Goal: Transaction & Acquisition: Obtain resource

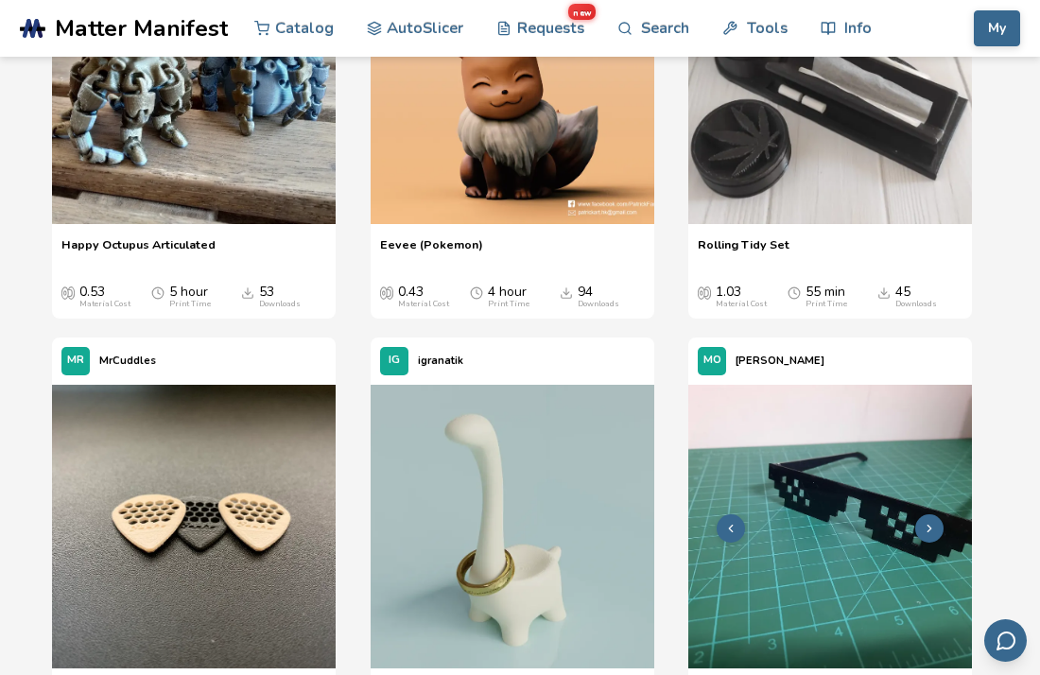
click at [955, 617] on img at bounding box center [830, 527] width 284 height 284
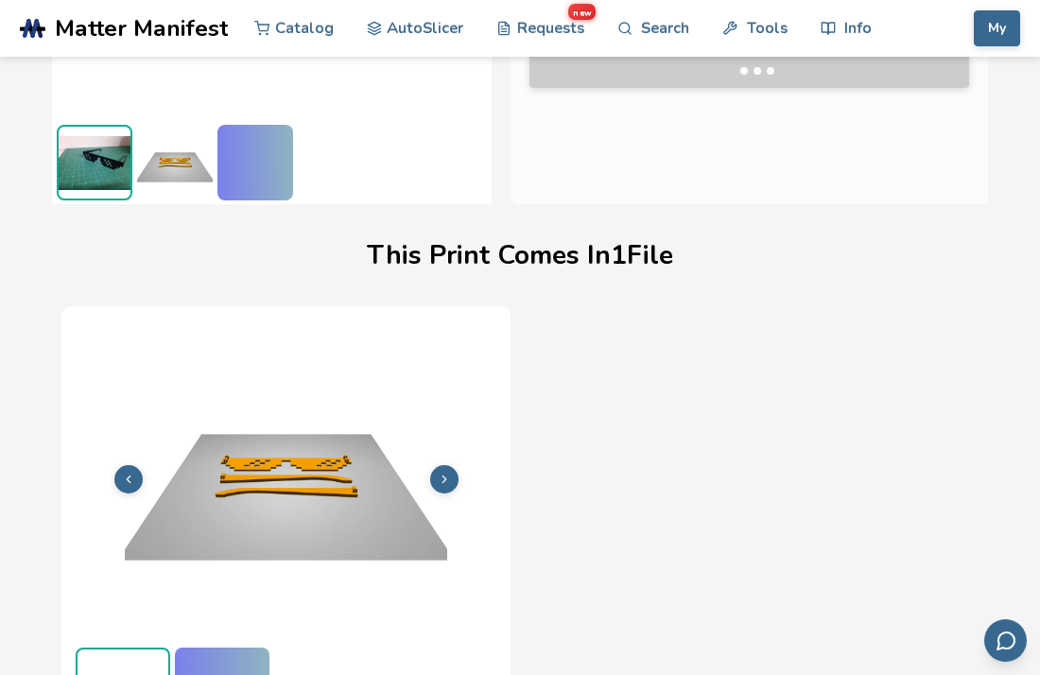
scroll to position [439, 0]
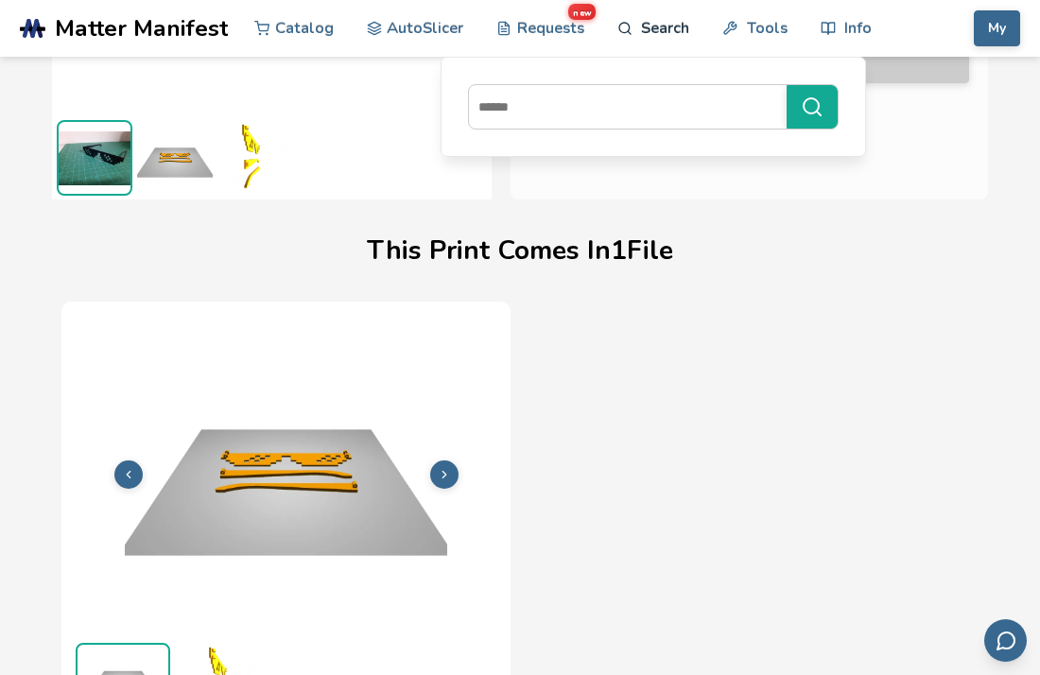
click at [649, 30] on link "Search" at bounding box center [653, 28] width 72 height 57
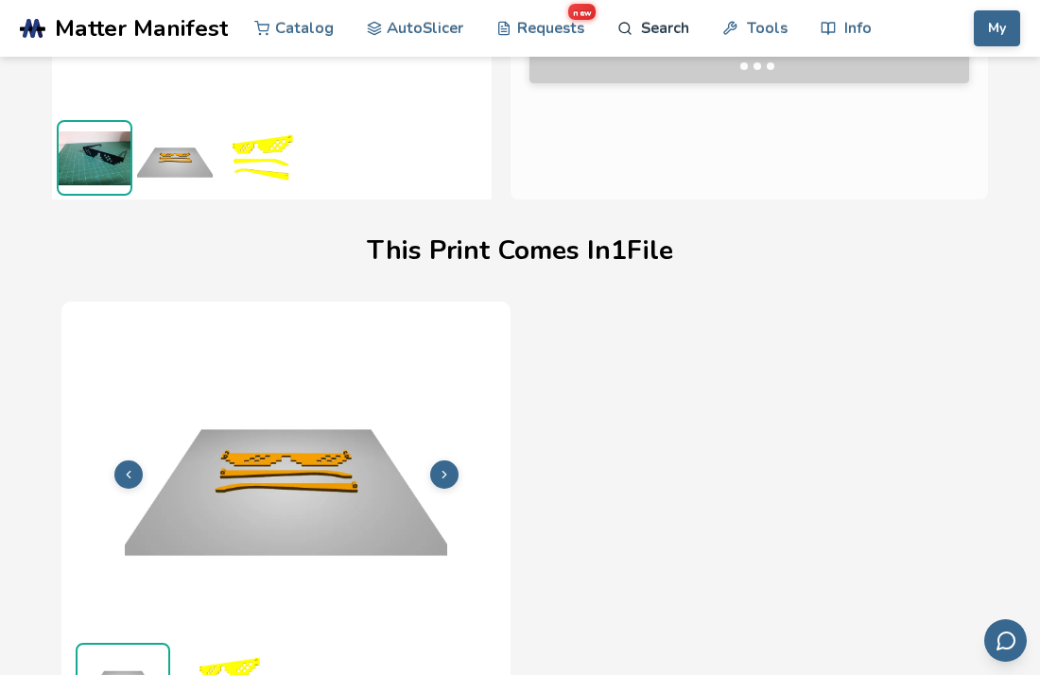
click at [643, 29] on link "Search" at bounding box center [653, 28] width 72 height 57
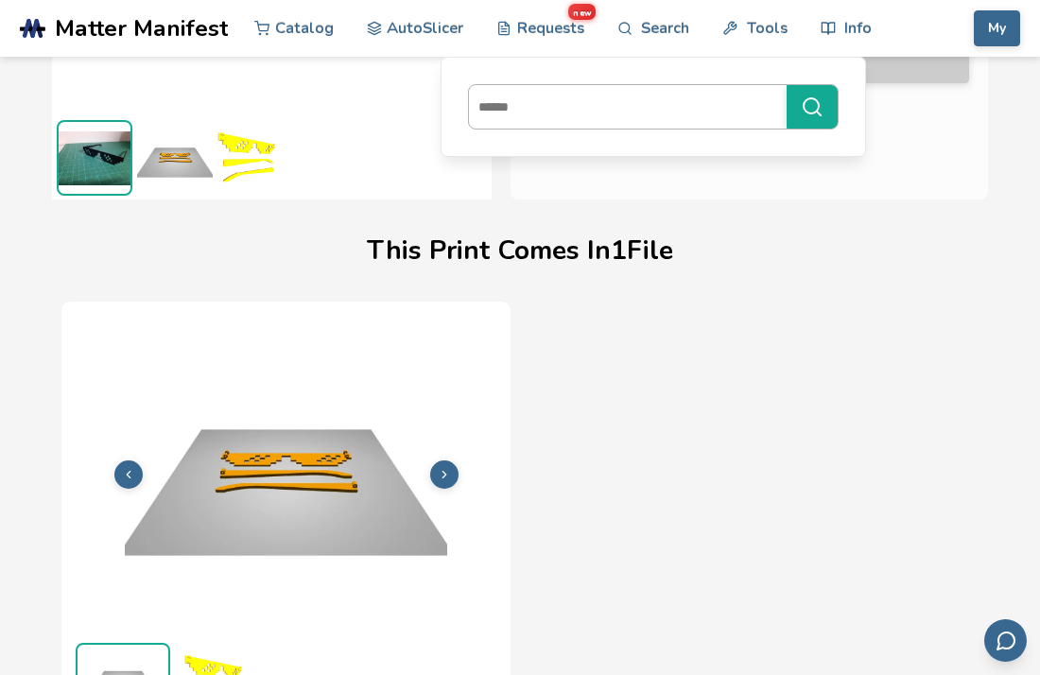
click at [546, 111] on input at bounding box center [623, 107] width 308 height 34
type input "**********"
click at [787, 85] on button "**********" at bounding box center [812, 106] width 51 height 43
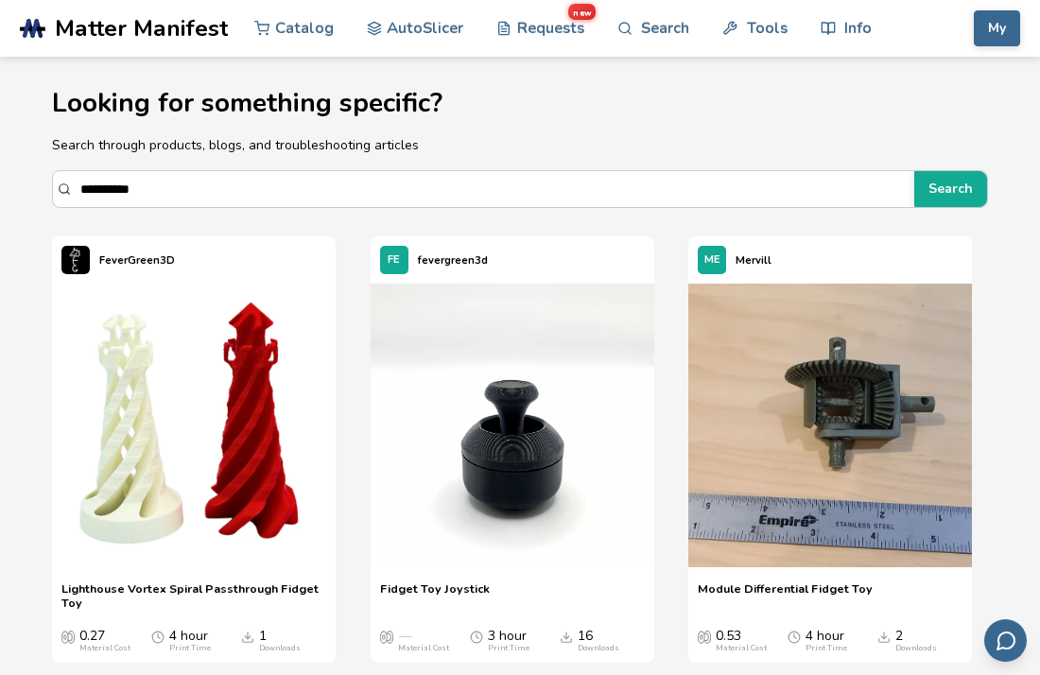
click at [441, 583] on span "Fidget Toy Joystick" at bounding box center [435, 596] width 110 height 28
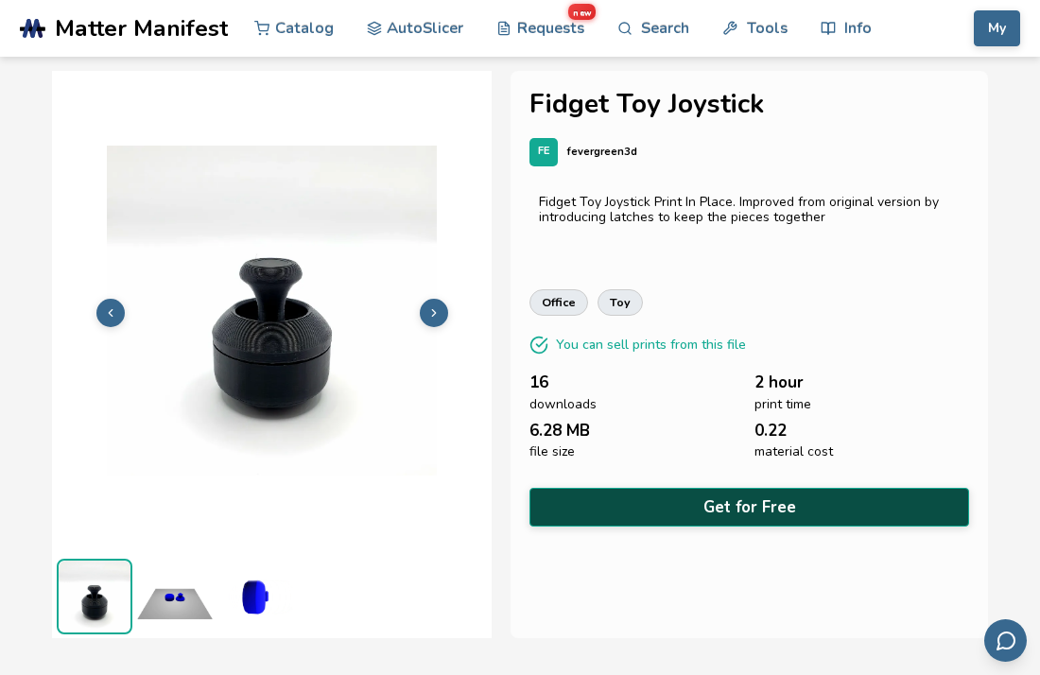
click at [781, 505] on button "Get for Free" at bounding box center [750, 507] width 440 height 39
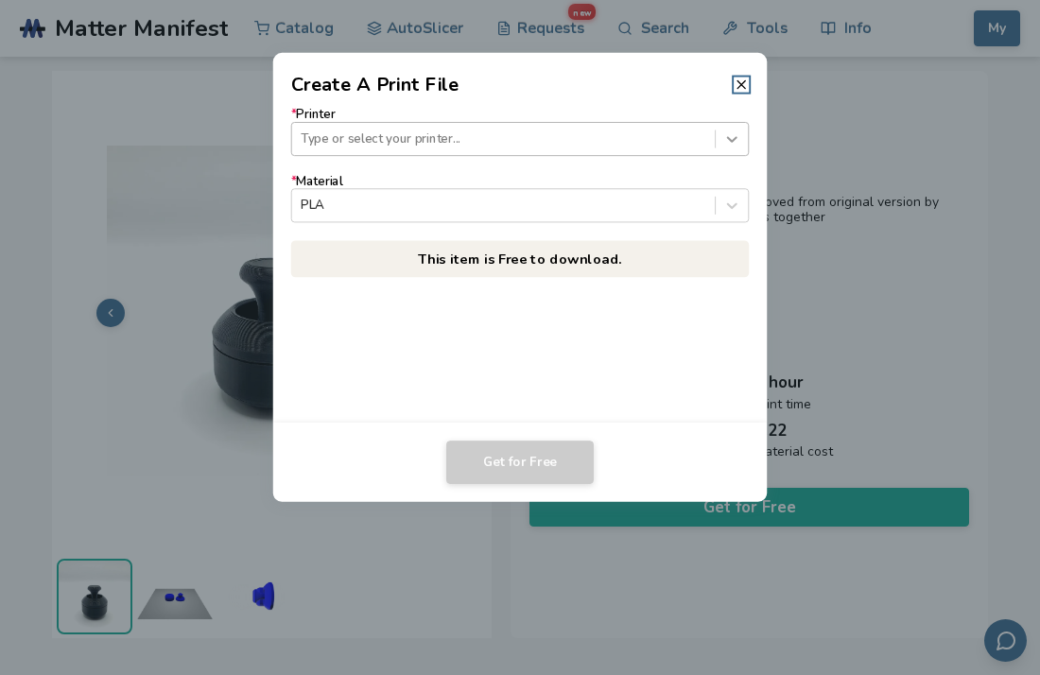
click at [726, 144] on icon at bounding box center [732, 139] width 18 height 18
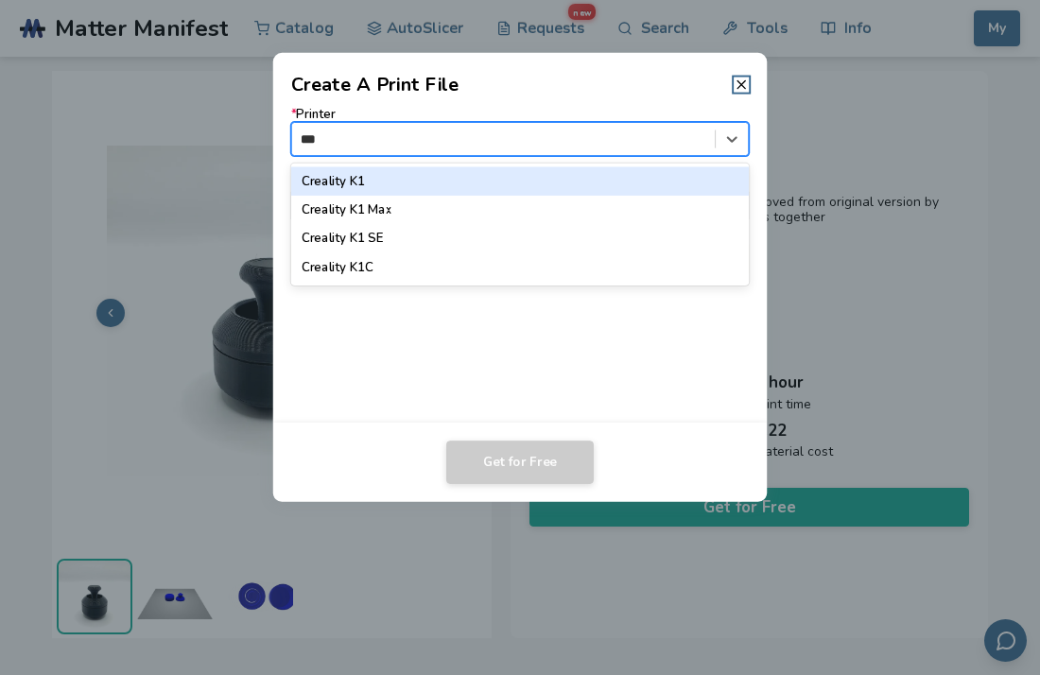
type input "***"
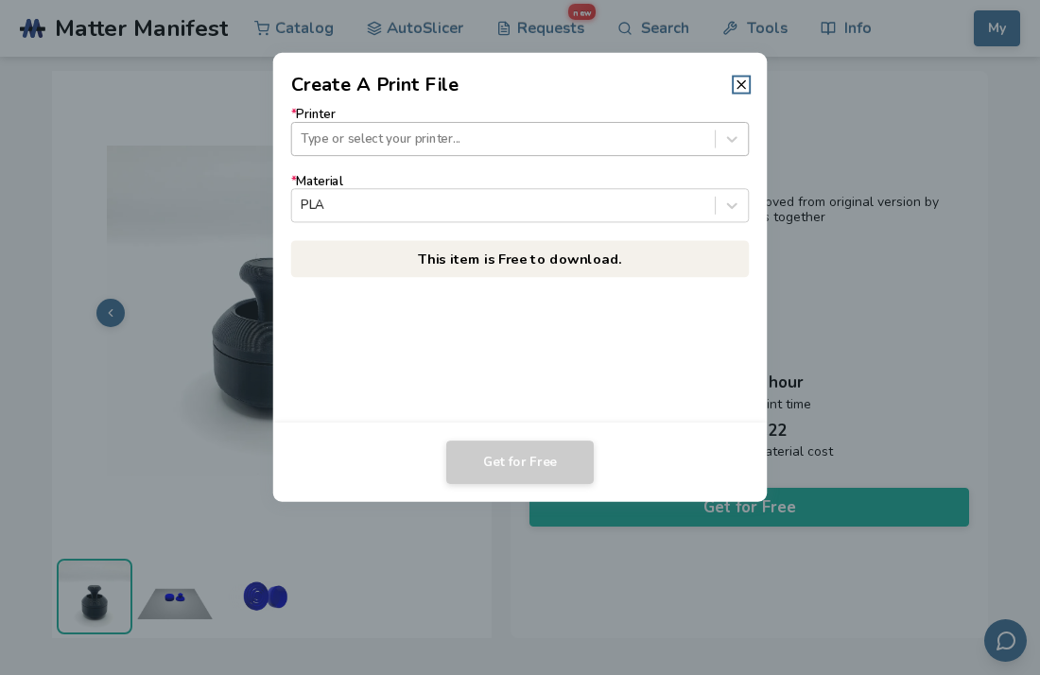
click at [467, 140] on div at bounding box center [503, 139] width 405 height 18
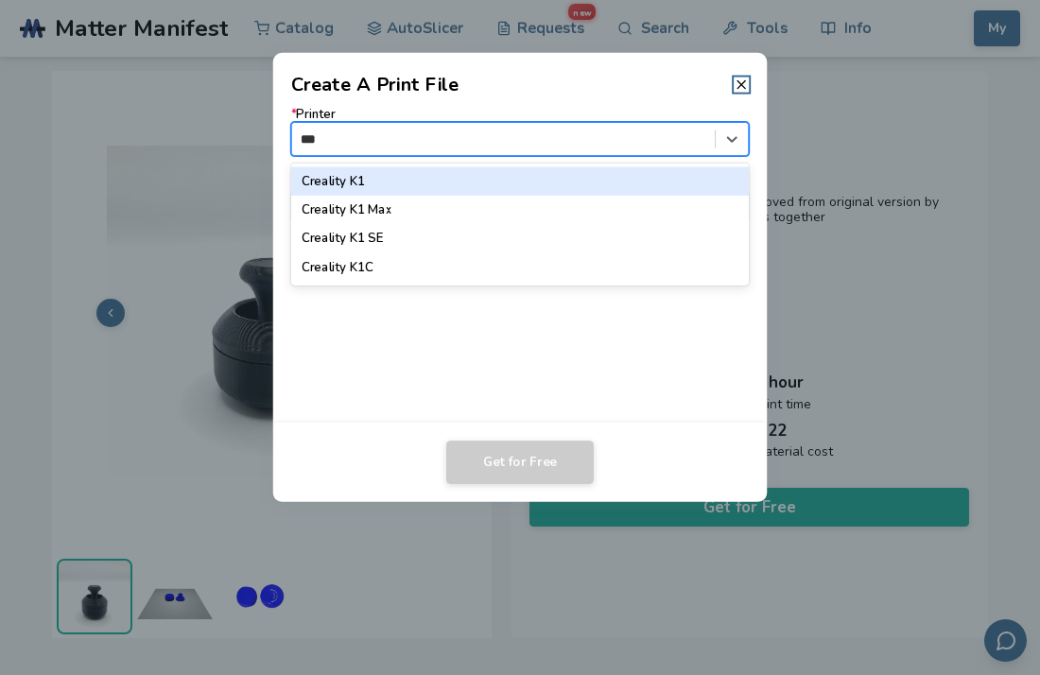
type input "***"
type input "*"
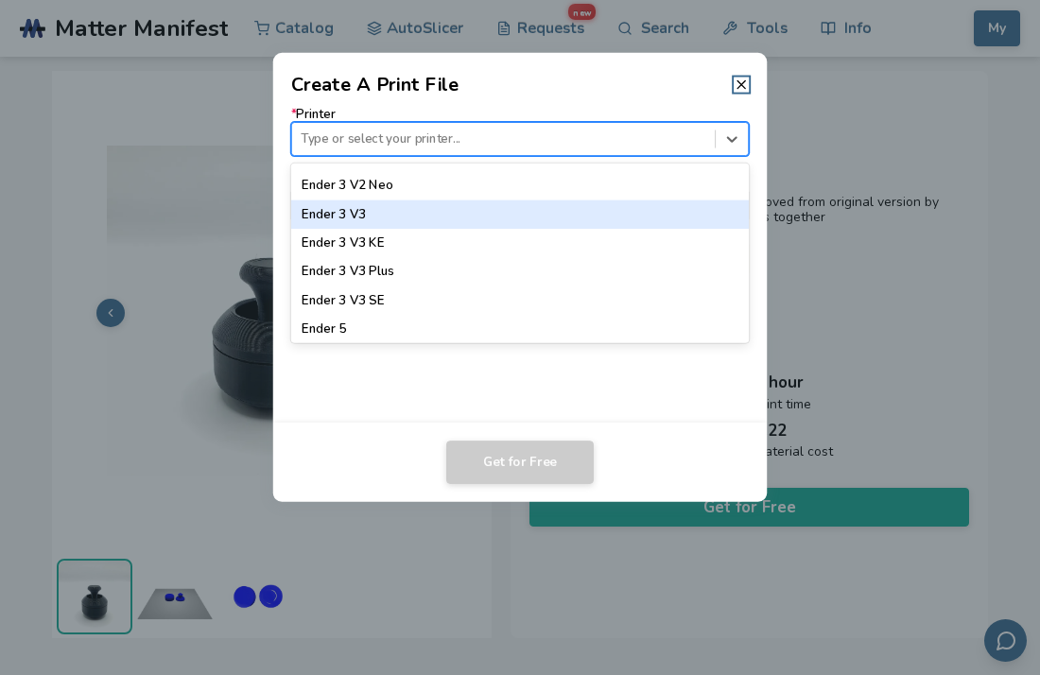
scroll to position [1331, 0]
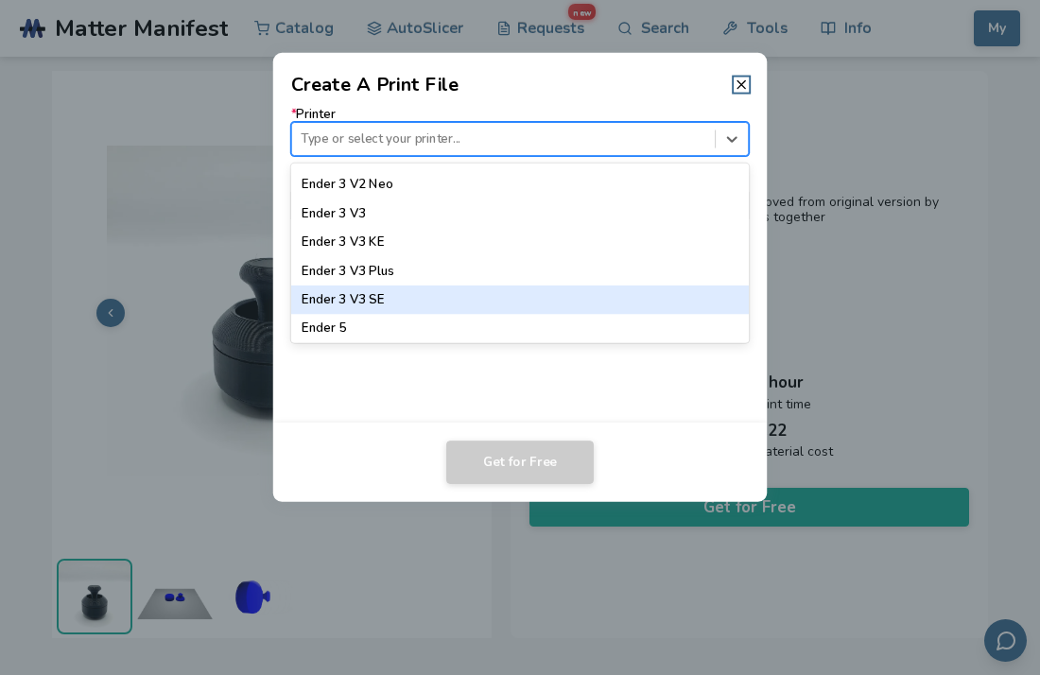
click at [412, 307] on div "Ender 3 V3 SE" at bounding box center [520, 300] width 459 height 28
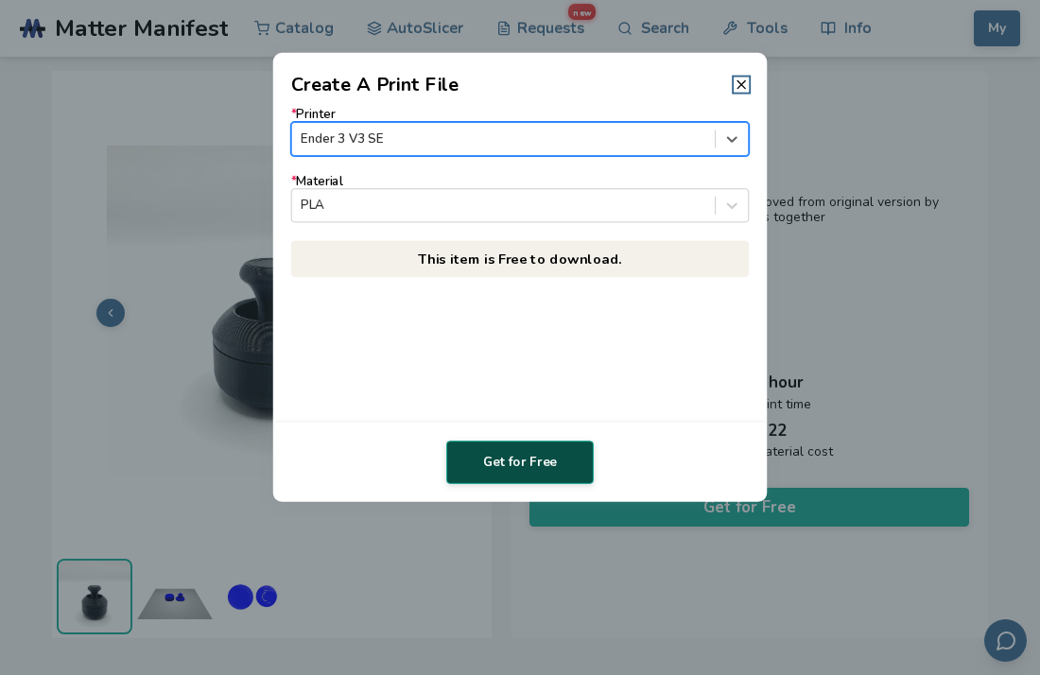
click at [533, 476] on button "Get for Free" at bounding box center [520, 462] width 148 height 43
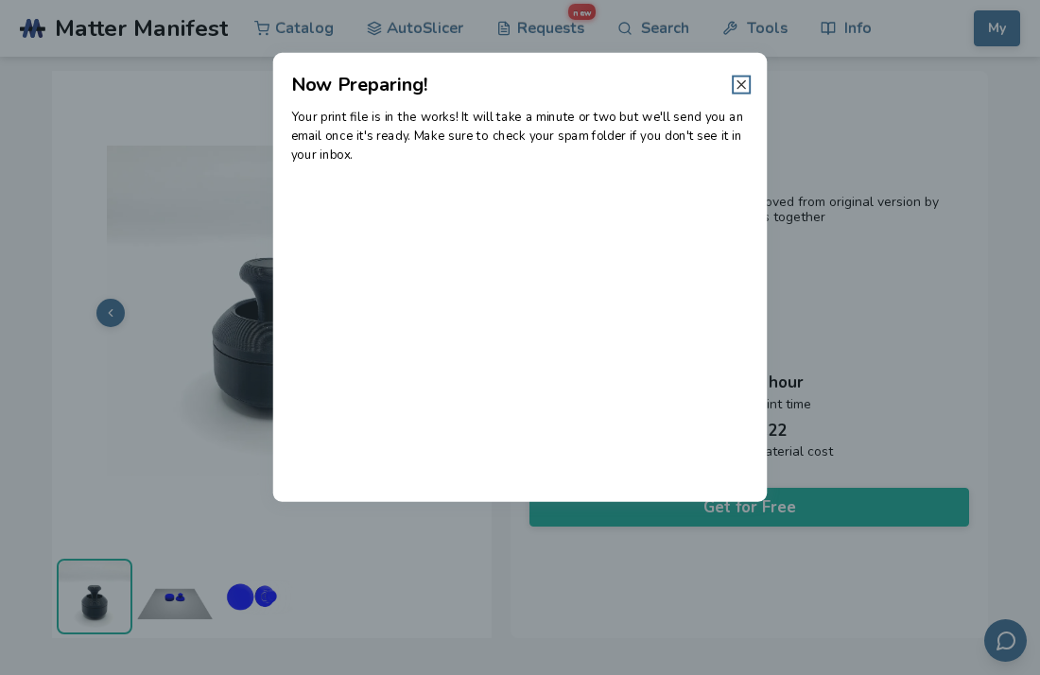
click at [739, 86] on line at bounding box center [742, 84] width 8 height 8
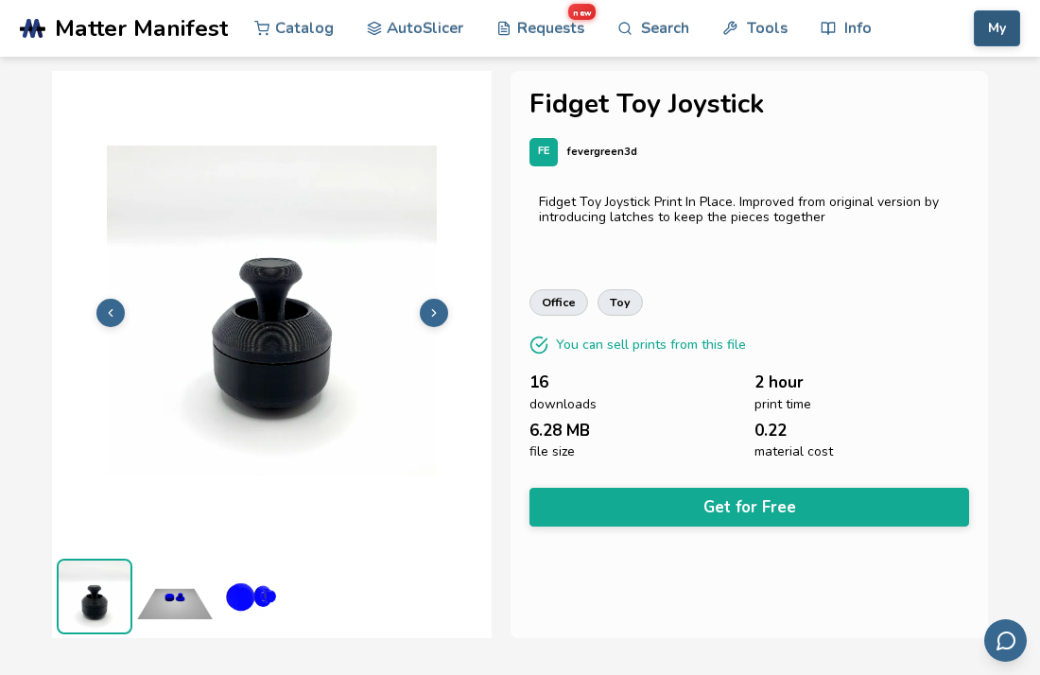
click at [1004, 31] on button "My" at bounding box center [997, 28] width 46 height 36
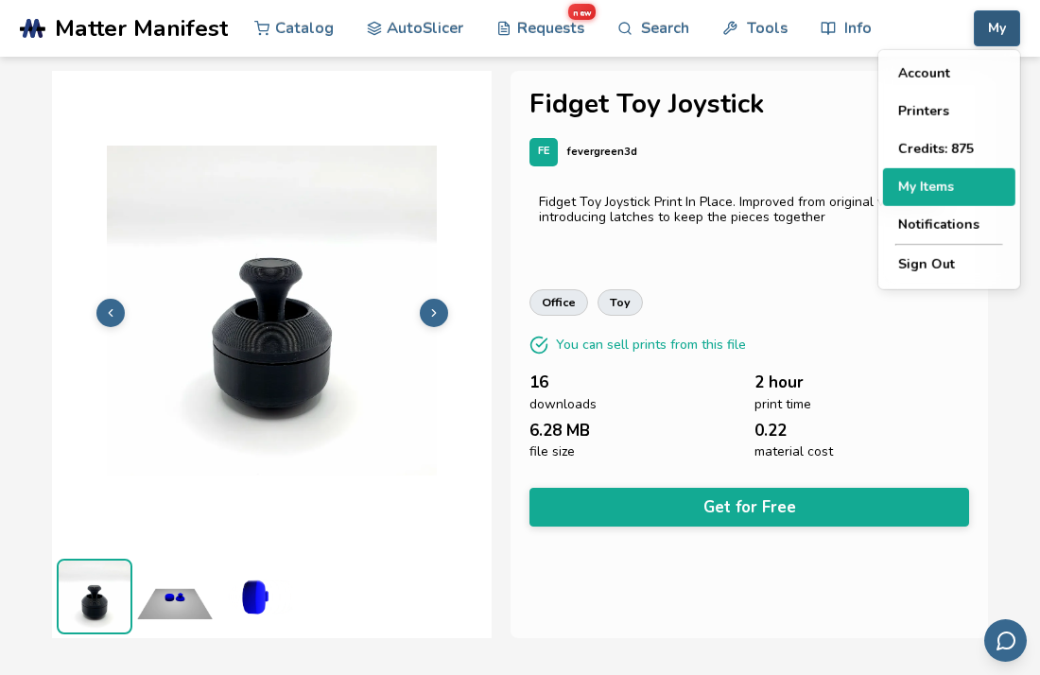
click at [948, 179] on button "My Items" at bounding box center [949, 187] width 132 height 38
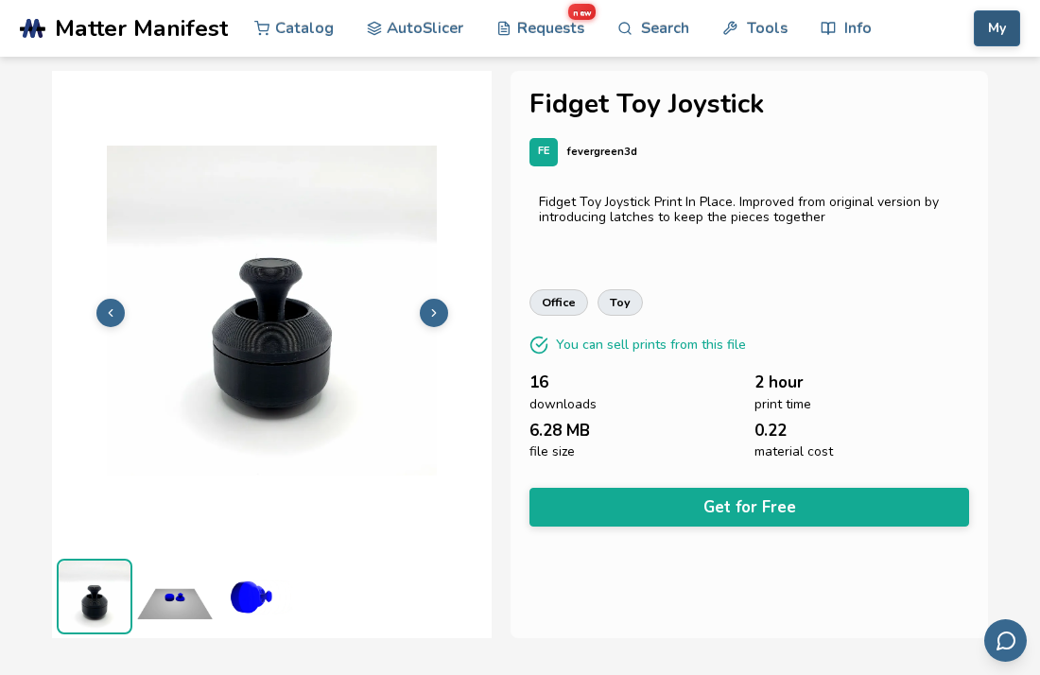
click at [1005, 29] on button "My" at bounding box center [997, 28] width 46 height 36
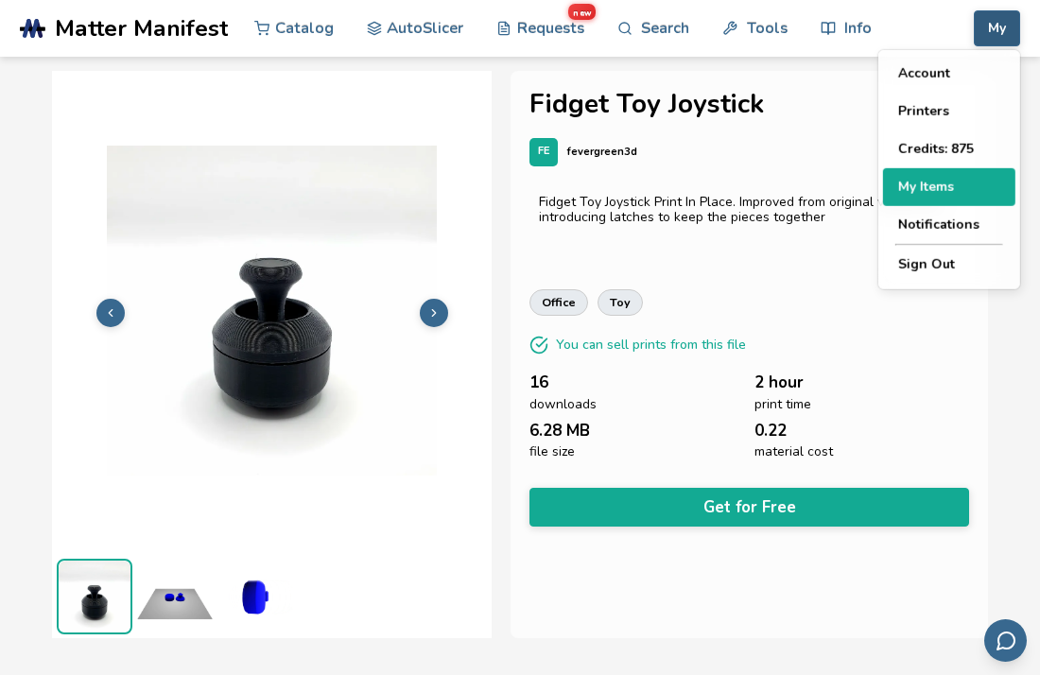
click at [931, 193] on button "My Items" at bounding box center [949, 187] width 132 height 38
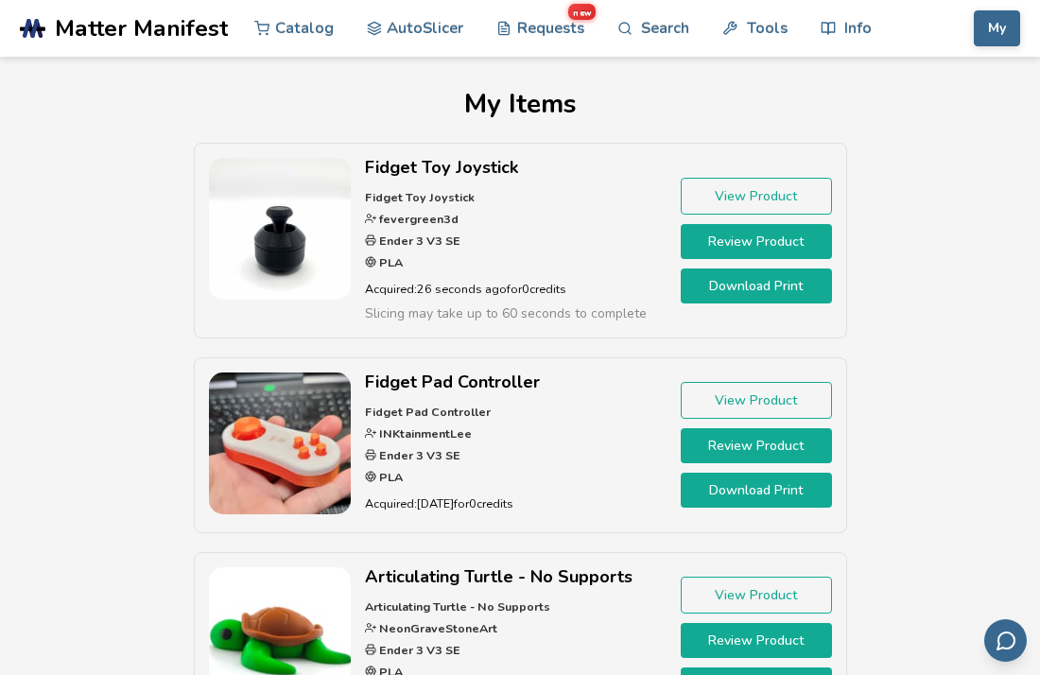
click at [759, 280] on link "Download Print" at bounding box center [756, 286] width 151 height 35
click at [758, 285] on link "Download Print" at bounding box center [756, 286] width 151 height 35
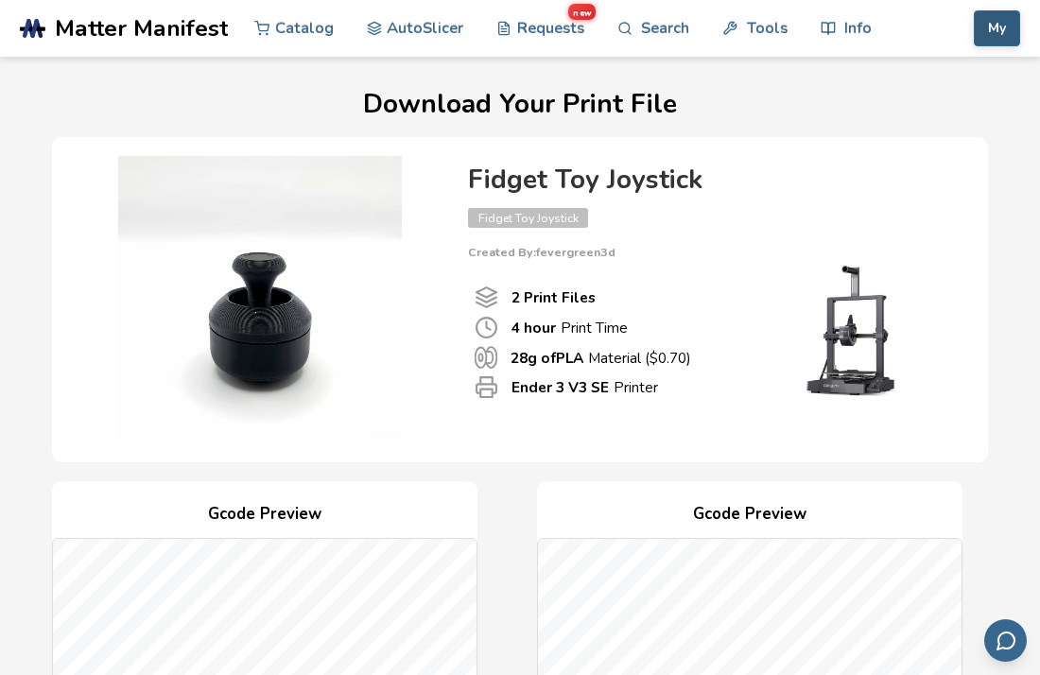
click at [1000, 40] on button "My" at bounding box center [997, 28] width 46 height 36
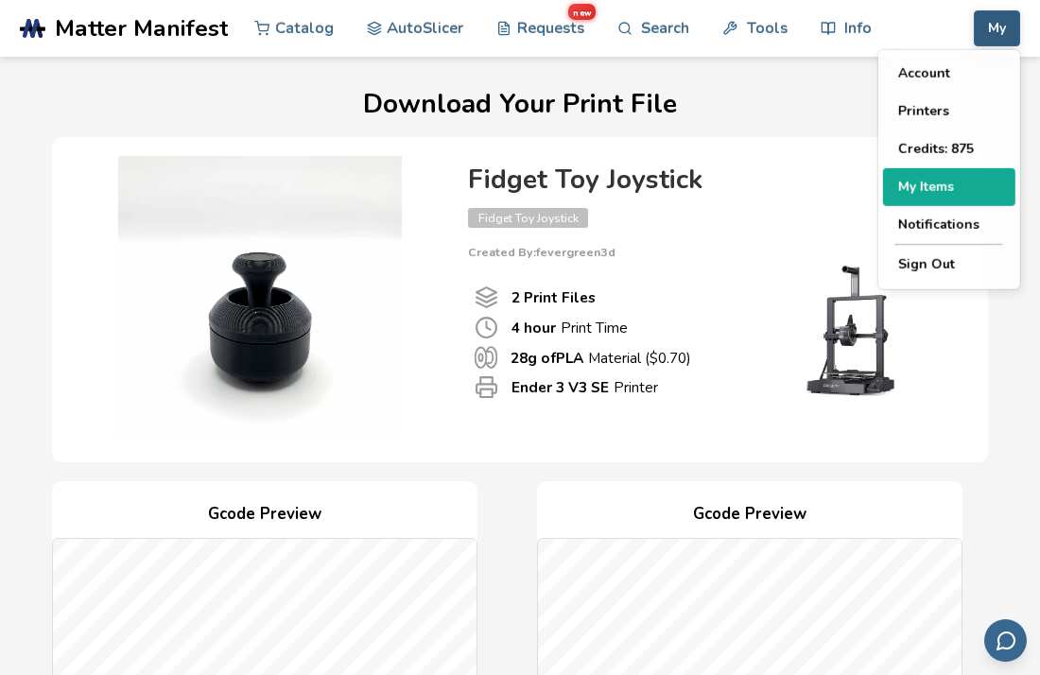
click at [931, 183] on button "My Items" at bounding box center [949, 187] width 132 height 38
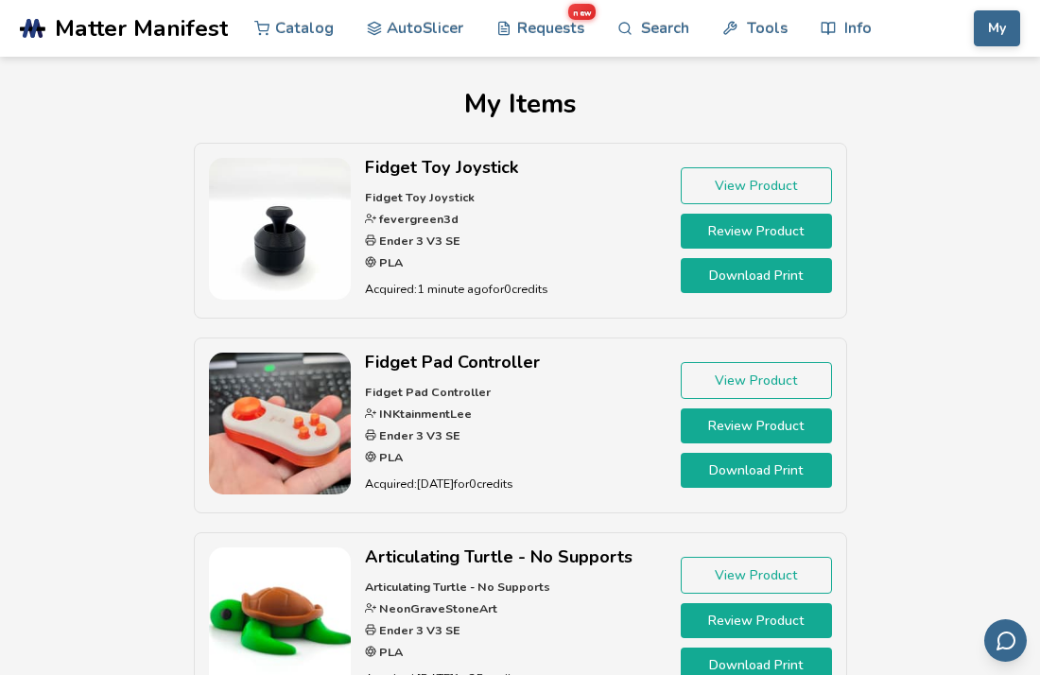
click at [757, 268] on link "Download Print" at bounding box center [756, 275] width 151 height 35
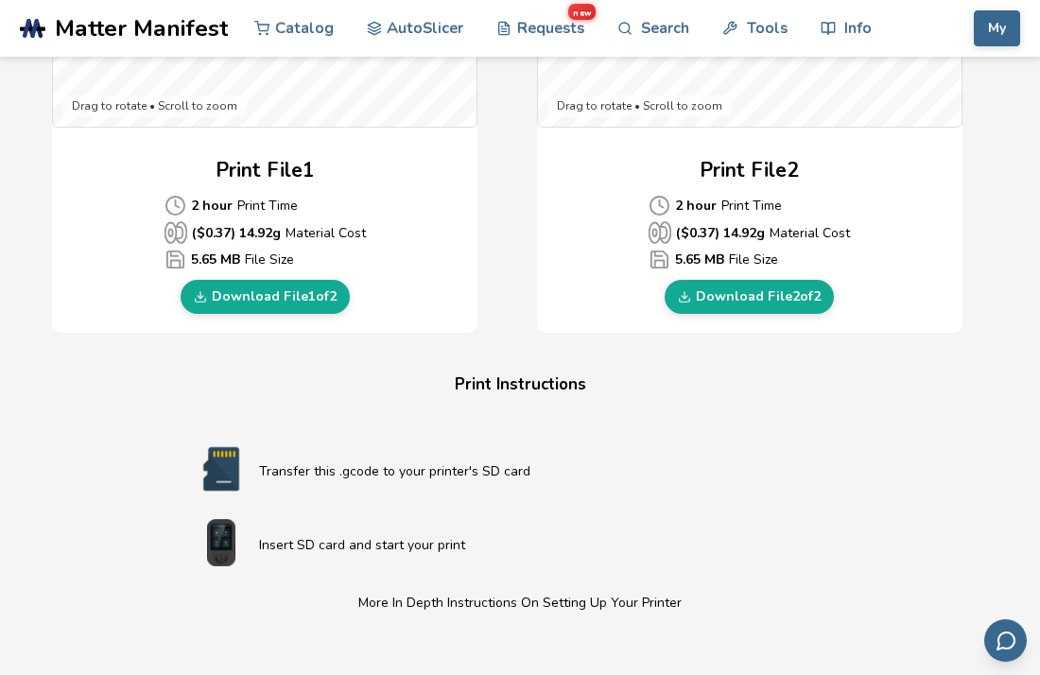
scroll to position [833, 0]
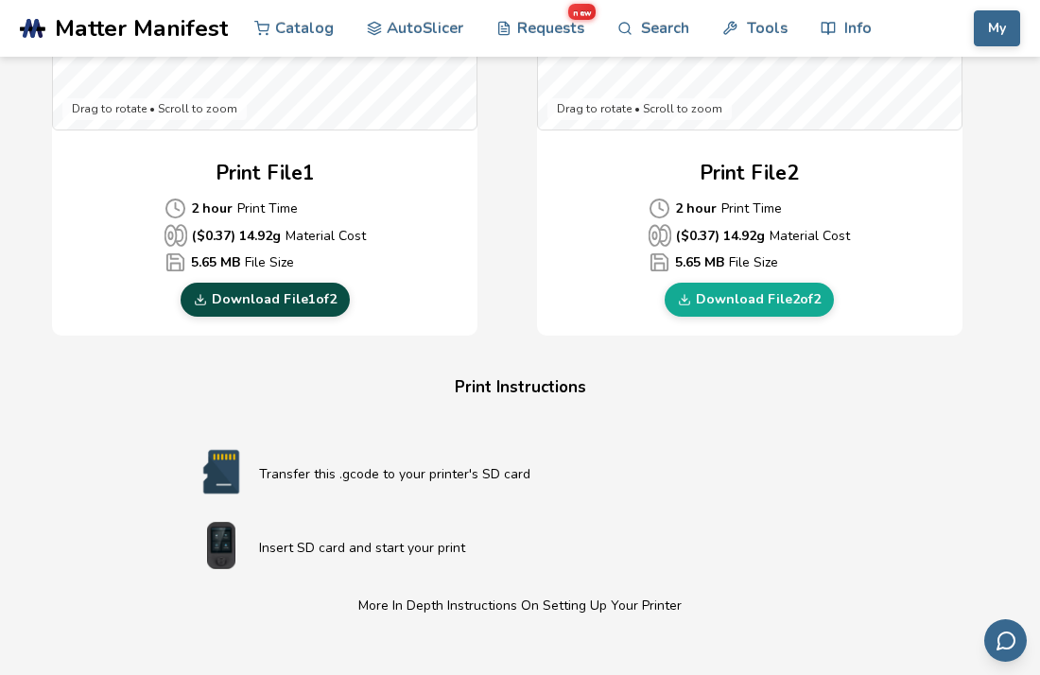
click at [311, 296] on link "Download File 1 of 2" at bounding box center [265, 300] width 169 height 34
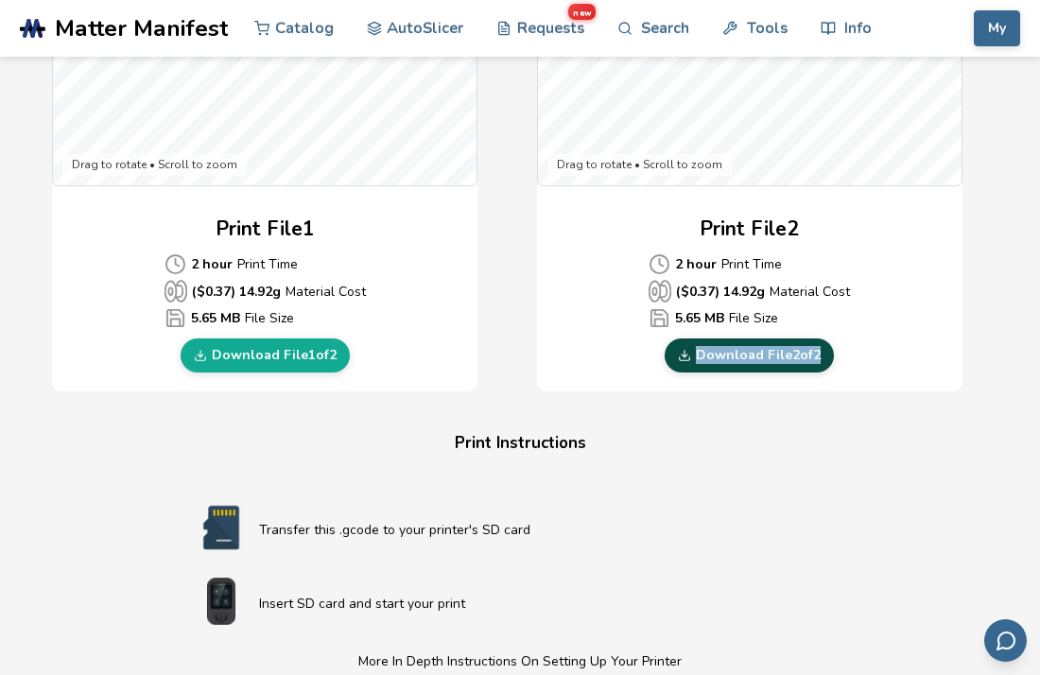
scroll to position [775, 0]
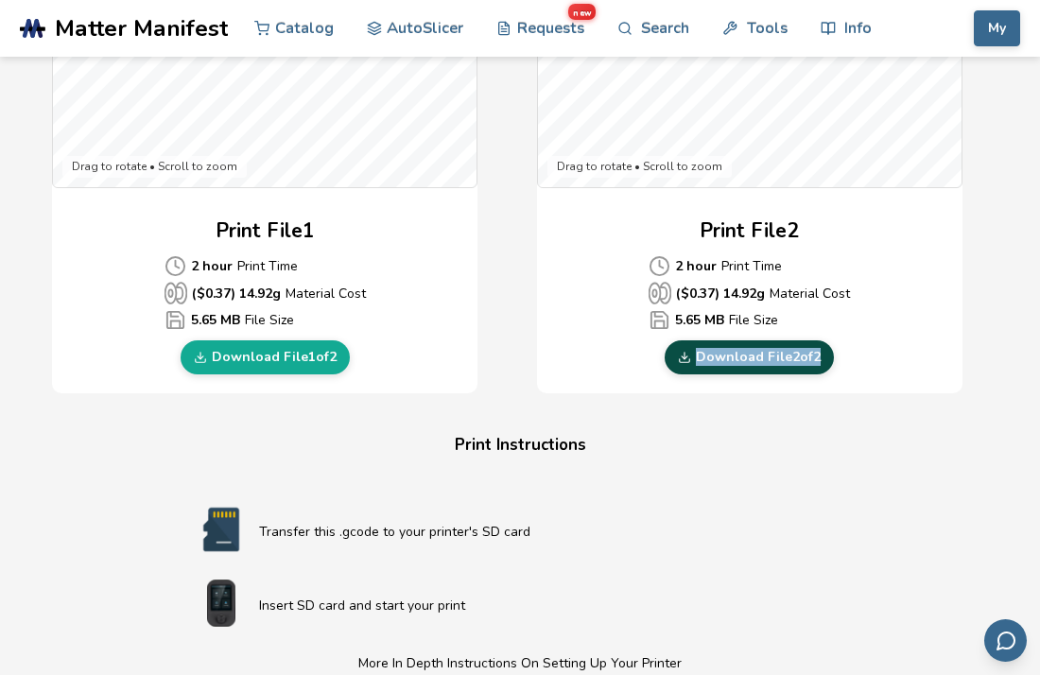
click at [708, 357] on link "Download File 2 of 2" at bounding box center [749, 357] width 169 height 34
